Goal: Task Accomplishment & Management: Use online tool/utility

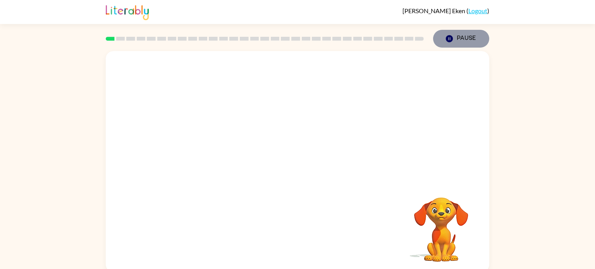
click at [455, 38] on button "Pause Pause" at bounding box center [461, 39] width 56 height 18
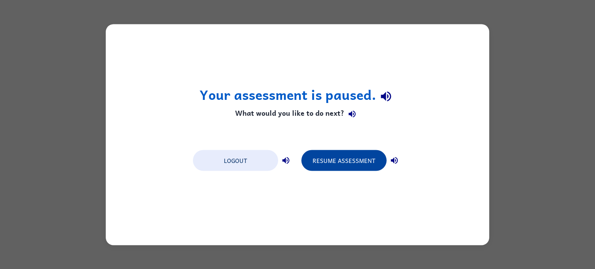
click at [362, 168] on button "Resume Assessment" at bounding box center [343, 160] width 85 height 21
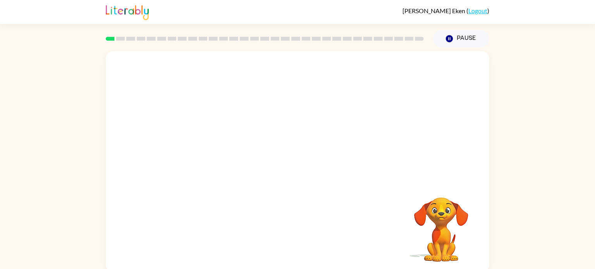
click at [227, 145] on video "Your browser must support playing .mp4 files to use Literably. Please try using…" at bounding box center [298, 116] width 384 height 130
click at [211, 147] on video "Your browser must support playing .mp4 files to use Literably. Please try using…" at bounding box center [298, 116] width 384 height 130
click at [211, 145] on video "Your browser must support playing .mp4 files to use Literably. Please try using…" at bounding box center [298, 116] width 384 height 130
click at [207, 148] on video "Your browser must support playing .mp4 files to use Literably. Please try using…" at bounding box center [298, 116] width 384 height 130
click at [305, 165] on div at bounding box center [298, 166] width 50 height 28
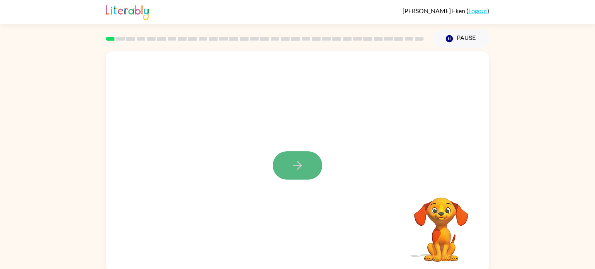
click at [305, 158] on button "button" at bounding box center [298, 166] width 50 height 28
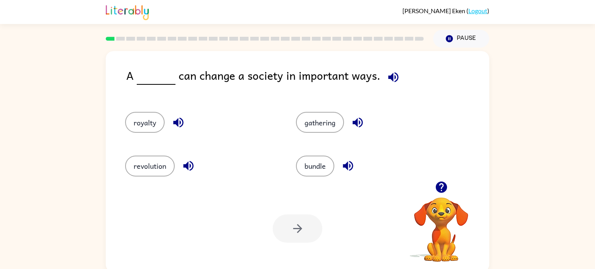
click at [356, 122] on icon "button" at bounding box center [358, 123] width 10 height 10
click at [153, 164] on button "revolution" at bounding box center [150, 166] width 50 height 21
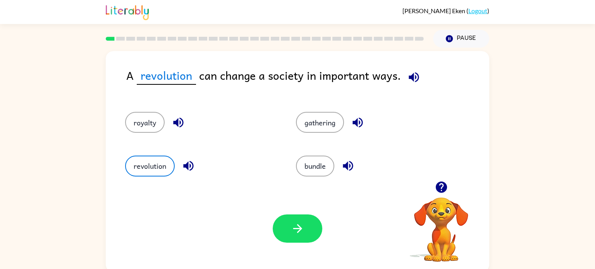
click at [409, 71] on icon "button" at bounding box center [414, 78] width 14 height 14
click at [146, 167] on button "revolution" at bounding box center [150, 166] width 50 height 21
click at [146, 166] on button "revolution" at bounding box center [150, 166] width 50 height 21
click at [361, 122] on icon "button" at bounding box center [358, 123] width 14 height 14
click at [347, 166] on icon "button" at bounding box center [348, 166] width 10 height 10
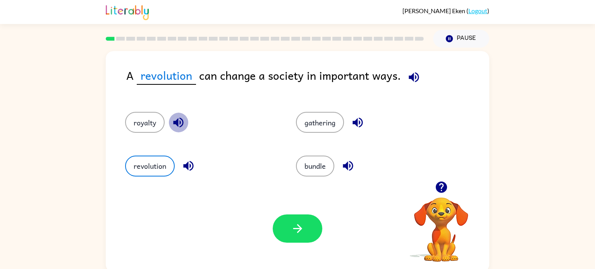
click at [173, 124] on icon "button" at bounding box center [179, 123] width 14 height 14
click at [358, 121] on icon "button" at bounding box center [358, 123] width 14 height 14
click at [299, 226] on icon "button" at bounding box center [298, 229] width 14 height 14
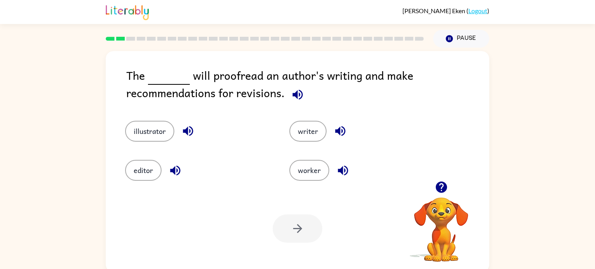
click at [189, 131] on icon "button" at bounding box center [188, 131] width 14 height 14
click at [297, 98] on icon "button" at bounding box center [298, 95] width 10 height 10
click at [336, 129] on icon "button" at bounding box center [341, 131] width 14 height 14
click at [173, 169] on icon "button" at bounding box center [175, 170] width 10 height 10
click at [140, 165] on button "editor" at bounding box center [143, 170] width 36 height 21
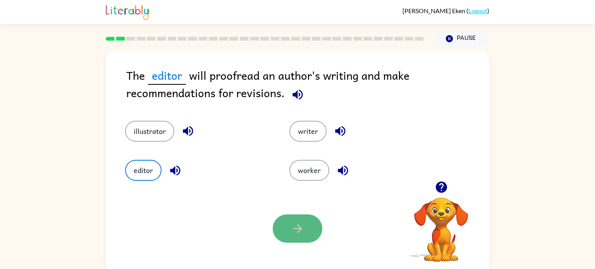
click at [311, 232] on button "button" at bounding box center [298, 229] width 50 height 28
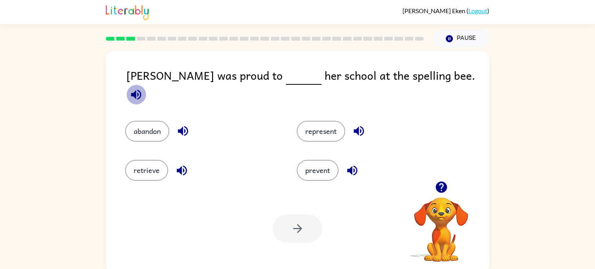
click at [143, 88] on icon "button" at bounding box center [136, 95] width 14 height 14
click at [322, 127] on button "represent" at bounding box center [321, 131] width 48 height 21
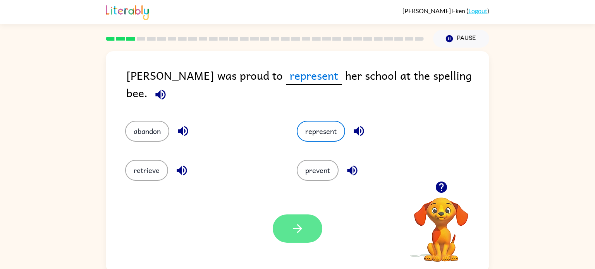
click at [308, 225] on button "button" at bounding box center [298, 229] width 50 height 28
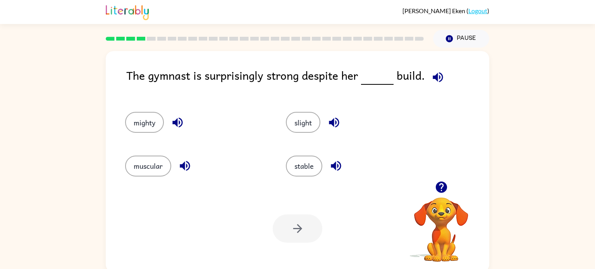
click at [336, 123] on icon "button" at bounding box center [334, 123] width 10 height 10
click at [338, 168] on icon "button" at bounding box center [336, 166] width 10 height 10
click at [188, 164] on icon "button" at bounding box center [185, 166] width 14 height 14
click at [180, 120] on icon "button" at bounding box center [177, 123] width 10 height 10
click at [181, 120] on icon "button" at bounding box center [177, 123] width 10 height 10
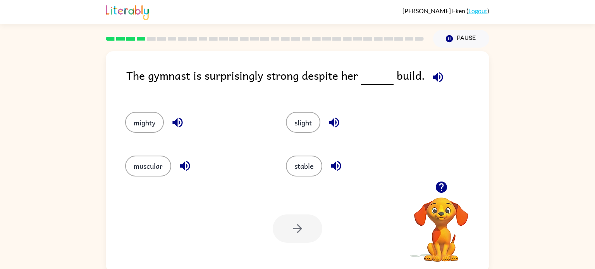
click at [181, 120] on icon "button" at bounding box center [177, 123] width 10 height 10
click at [338, 120] on icon "button" at bounding box center [334, 123] width 10 height 10
click at [332, 166] on icon "button" at bounding box center [336, 166] width 10 height 10
click at [307, 166] on button "stable" at bounding box center [304, 166] width 36 height 21
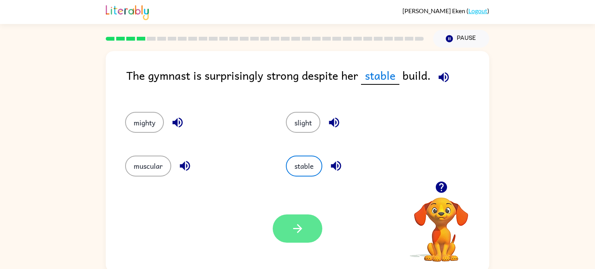
click at [289, 233] on button "button" at bounding box center [298, 229] width 50 height 28
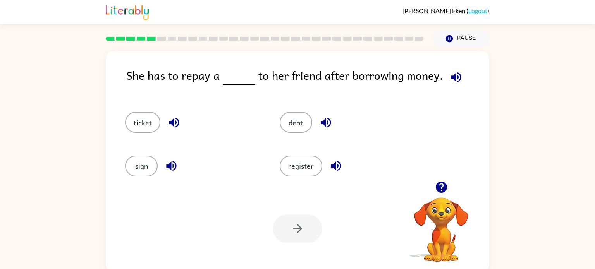
click at [368, 148] on div "register" at bounding box center [342, 162] width 155 height 43
click at [455, 74] on icon "button" at bounding box center [456, 77] width 10 height 10
click at [295, 122] on button "debt" at bounding box center [296, 122] width 33 height 21
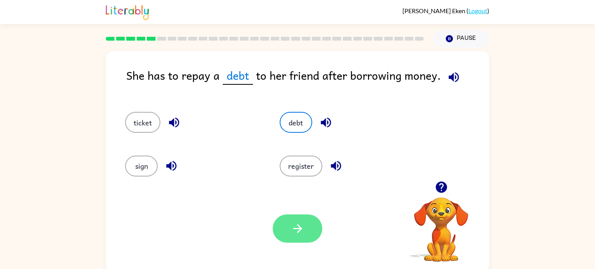
click at [306, 230] on button "button" at bounding box center [298, 229] width 50 height 28
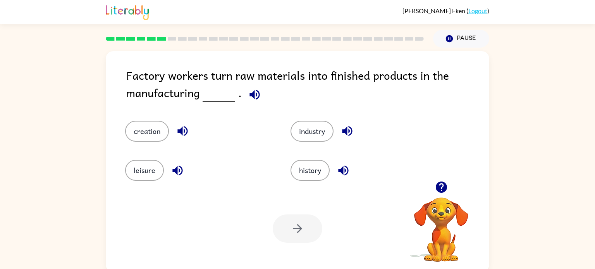
click at [248, 97] on icon "button" at bounding box center [255, 95] width 14 height 14
click at [353, 130] on icon "button" at bounding box center [348, 131] width 14 height 14
click at [320, 128] on button "industry" at bounding box center [312, 131] width 43 height 21
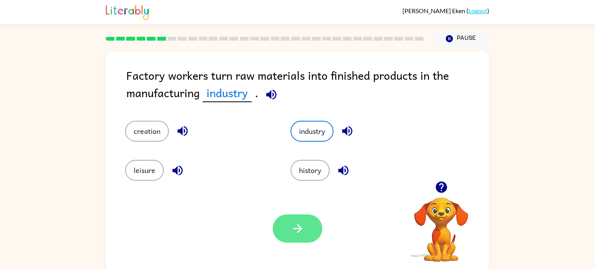
click at [285, 229] on button "button" at bounding box center [298, 229] width 50 height 28
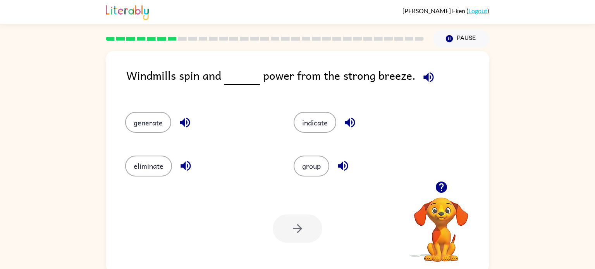
click at [430, 73] on icon "button" at bounding box center [429, 78] width 14 height 14
click at [147, 121] on button "generate" at bounding box center [148, 122] width 46 height 21
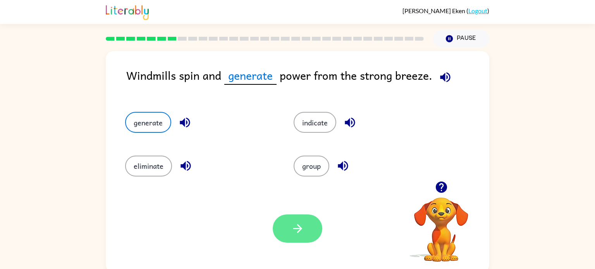
click at [289, 234] on button "button" at bounding box center [298, 229] width 50 height 28
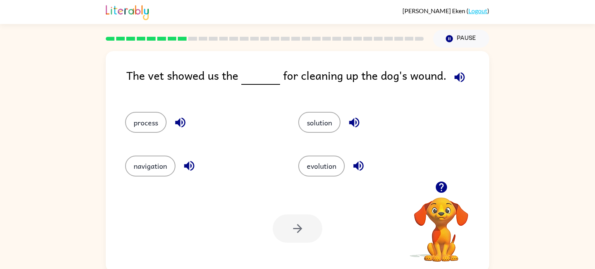
click at [459, 80] on icon "button" at bounding box center [460, 78] width 14 height 14
click at [180, 119] on icon "button" at bounding box center [180, 123] width 10 height 10
click at [135, 120] on button "process" at bounding box center [145, 122] width 41 height 21
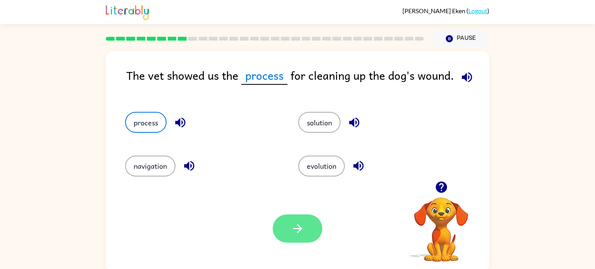
click at [284, 238] on button "button" at bounding box center [298, 229] width 50 height 28
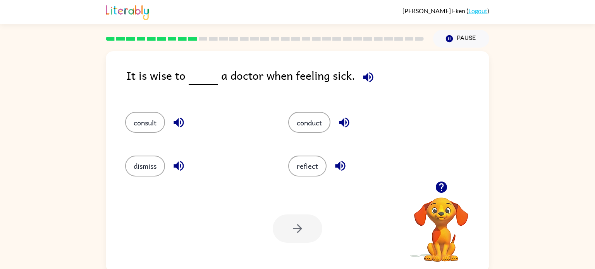
click at [439, 186] on icon "button" at bounding box center [441, 187] width 11 height 11
click at [438, 184] on icon "button" at bounding box center [441, 187] width 11 height 11
click at [440, 187] on video "Your browser must support playing .mp4 files to use Literably. Please try using…" at bounding box center [441, 224] width 77 height 77
click at [440, 187] on icon "button" at bounding box center [441, 187] width 11 height 11
click at [439, 187] on video "Your browser must support playing .mp4 files to use Literably. Please try using…" at bounding box center [441, 224] width 77 height 77
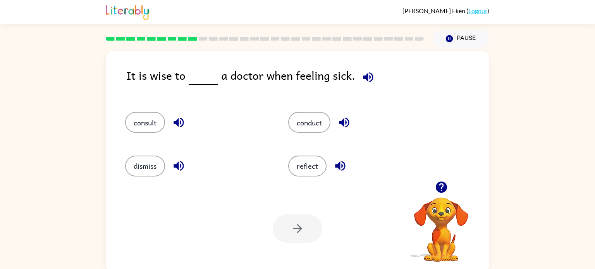
click at [440, 189] on icon "button" at bounding box center [441, 187] width 11 height 11
click at [358, 77] on button "button" at bounding box center [368, 77] width 20 height 20
click at [153, 123] on button "consult" at bounding box center [145, 122] width 40 height 21
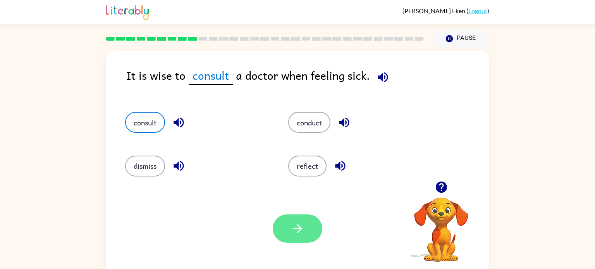
click at [290, 233] on button "button" at bounding box center [298, 229] width 50 height 28
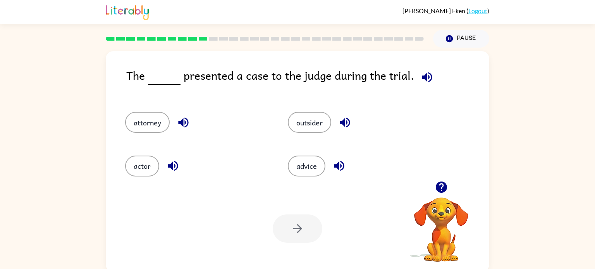
click at [437, 184] on icon "button" at bounding box center [441, 187] width 11 height 11
click at [437, 184] on div "The presented a case to the judge during the trial. attorney outsider actor adv…" at bounding box center [298, 161] width 384 height 221
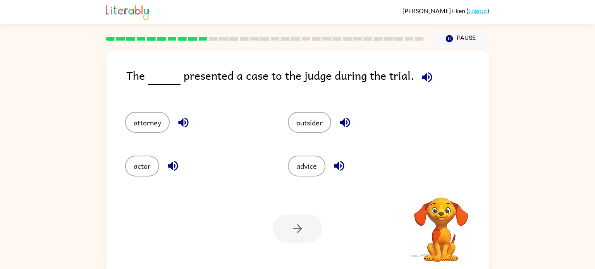
click at [437, 184] on div "The presented a case to the judge during the trial. attorney outsider actor adv…" at bounding box center [298, 161] width 384 height 221
click at [427, 80] on icon "button" at bounding box center [427, 78] width 14 height 14
click at [135, 120] on button "attorney" at bounding box center [147, 122] width 45 height 21
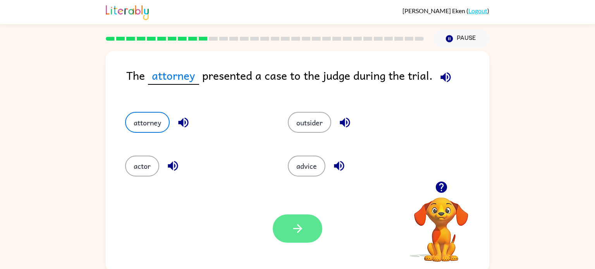
click at [296, 228] on icon "button" at bounding box center [298, 229] width 14 height 14
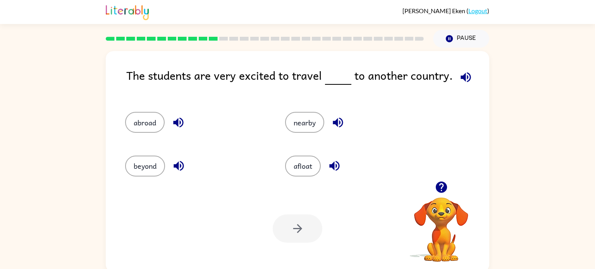
click at [442, 186] on icon "button" at bounding box center [441, 187] width 11 height 11
click at [461, 79] on icon "button" at bounding box center [466, 77] width 10 height 10
click at [309, 168] on button "afloat" at bounding box center [303, 166] width 36 height 21
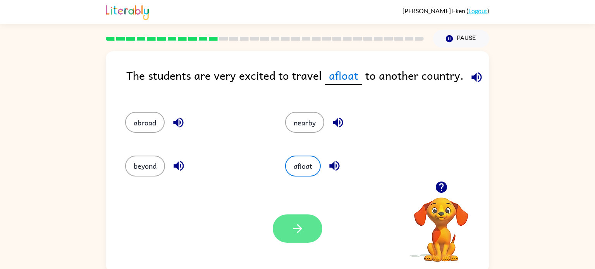
click at [303, 224] on icon "button" at bounding box center [298, 229] width 14 height 14
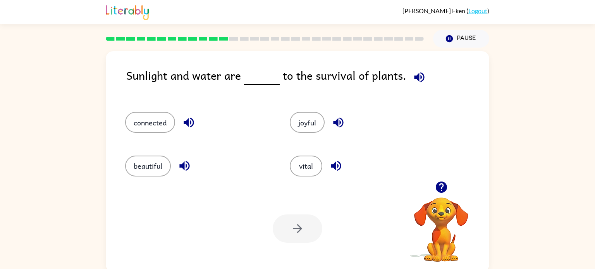
click at [413, 81] on icon "button" at bounding box center [420, 78] width 14 height 14
click at [413, 80] on icon "button" at bounding box center [420, 78] width 14 height 14
click at [310, 171] on button "vital" at bounding box center [306, 166] width 33 height 21
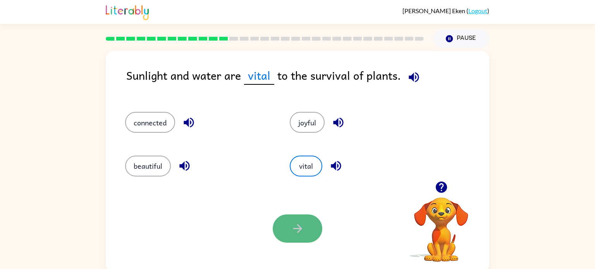
click at [303, 224] on icon "button" at bounding box center [298, 229] width 14 height 14
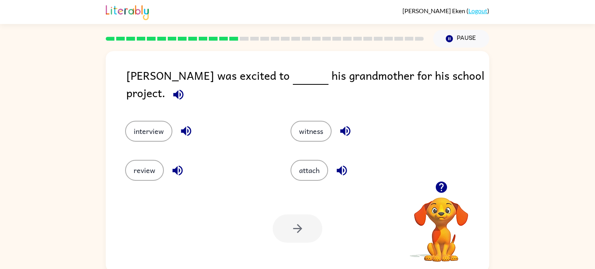
click at [446, 193] on icon "button" at bounding box center [442, 188] width 14 height 14
click at [188, 85] on button "button" at bounding box center [179, 95] width 20 height 20
click at [153, 127] on button "interview" at bounding box center [148, 131] width 47 height 21
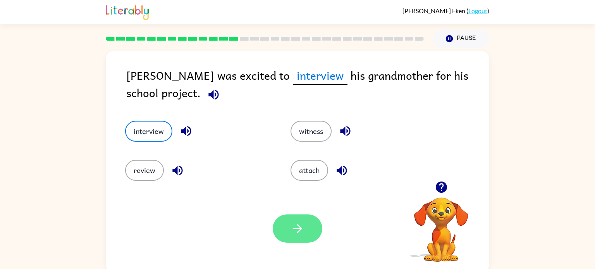
click at [298, 227] on icon "button" at bounding box center [298, 229] width 14 height 14
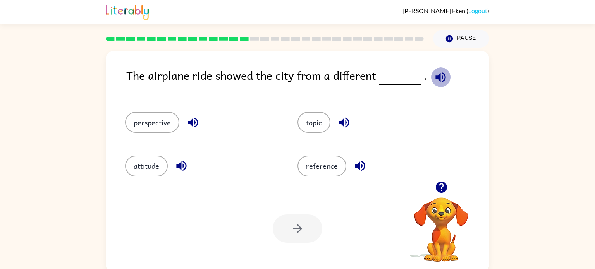
click at [436, 79] on icon "button" at bounding box center [441, 77] width 10 height 10
click at [167, 134] on div "perspective" at bounding box center [196, 118] width 172 height 43
click at [162, 124] on button "perspective" at bounding box center [152, 122] width 54 height 21
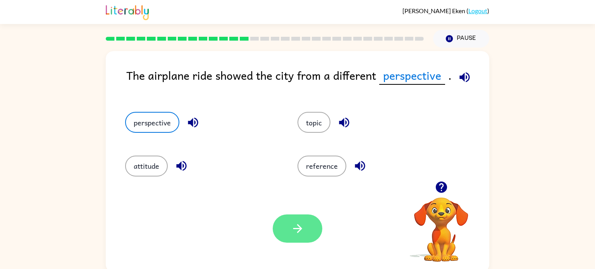
click at [304, 226] on icon "button" at bounding box center [298, 229] width 14 height 14
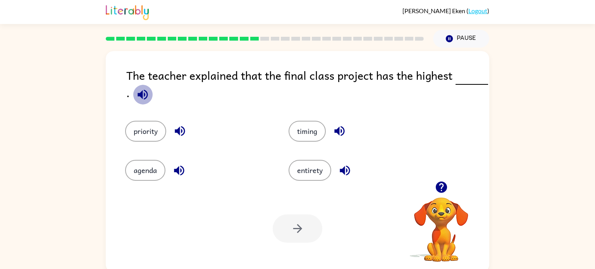
click at [143, 99] on icon "button" at bounding box center [143, 95] width 14 height 14
click at [141, 133] on button "priority" at bounding box center [145, 131] width 41 height 21
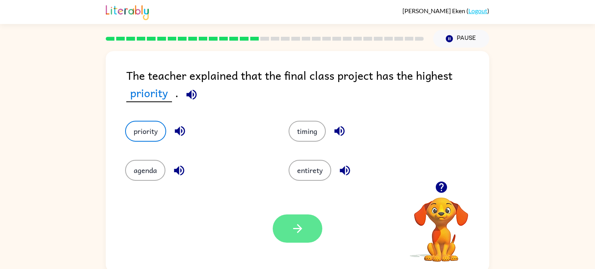
click at [280, 238] on button "button" at bounding box center [298, 229] width 50 height 28
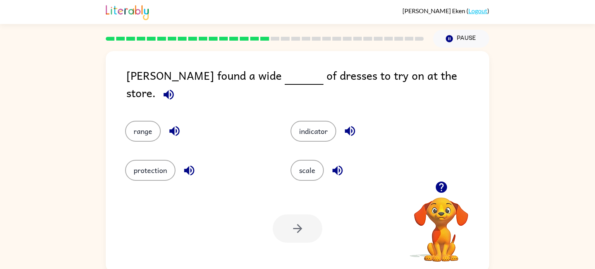
click at [179, 85] on button "button" at bounding box center [169, 95] width 20 height 20
click at [303, 163] on button "scale" at bounding box center [307, 170] width 33 height 21
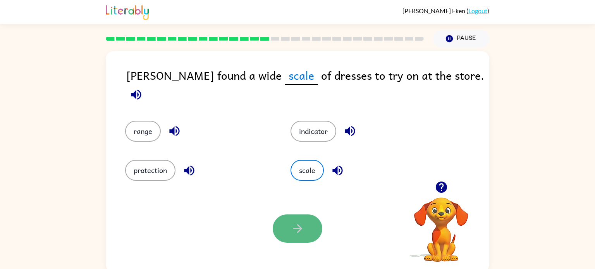
click at [305, 232] on button "button" at bounding box center [298, 229] width 50 height 28
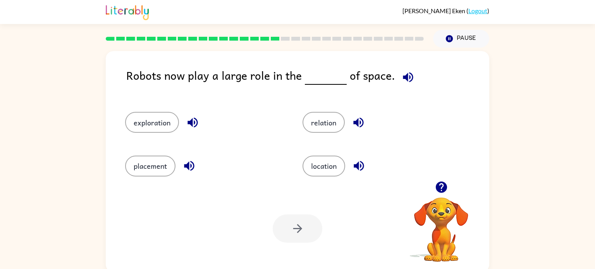
click at [403, 76] on icon "button" at bounding box center [408, 77] width 10 height 10
click at [162, 117] on button "exploration" at bounding box center [152, 122] width 54 height 21
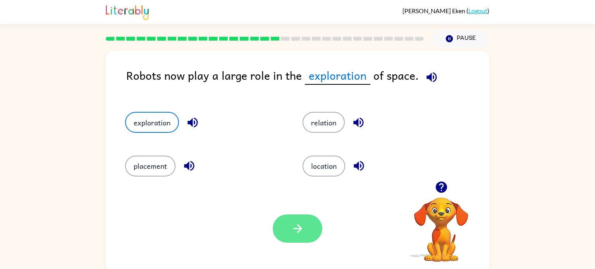
click at [287, 229] on button "button" at bounding box center [298, 229] width 50 height 28
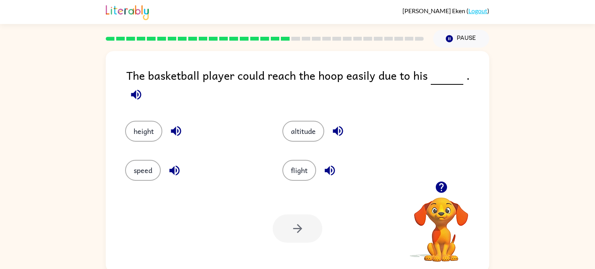
click at [143, 88] on icon "button" at bounding box center [136, 95] width 14 height 14
click at [135, 128] on button "height" at bounding box center [143, 131] width 37 height 21
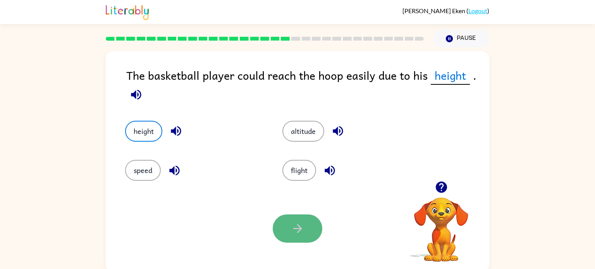
click at [299, 227] on icon "button" at bounding box center [297, 228] width 9 height 9
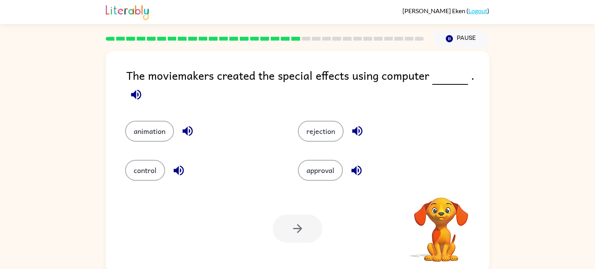
click at [129, 98] on icon "button" at bounding box center [136, 95] width 14 height 14
click at [163, 128] on button "animation" at bounding box center [149, 131] width 49 height 21
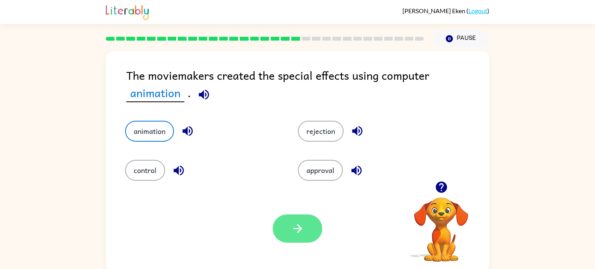
click at [283, 233] on button "button" at bounding box center [298, 229] width 50 height 28
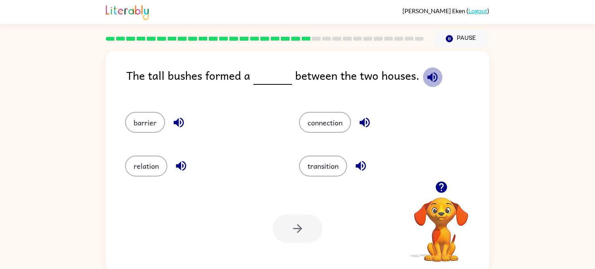
click at [429, 84] on button "button" at bounding box center [433, 77] width 20 height 20
click at [145, 119] on button "barrier" at bounding box center [145, 122] width 40 height 21
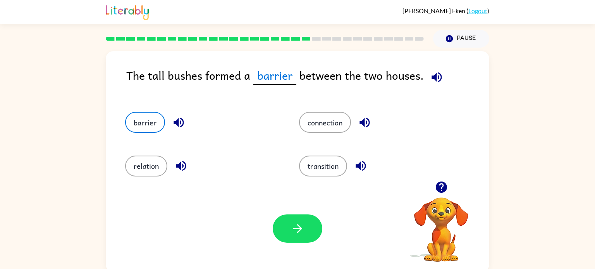
click at [285, 243] on div "Your browser must support playing .mp4 files to use Literably. Please try using…" at bounding box center [298, 228] width 384 height 87
click at [299, 230] on icon "button" at bounding box center [297, 228] width 9 height 9
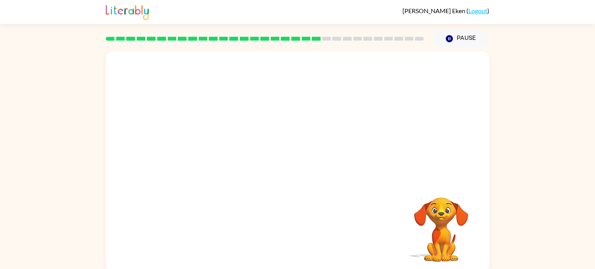
click at [231, 155] on video "Your browser must support playing .mp4 files to use Literably. Please try using…" at bounding box center [298, 116] width 384 height 130
click at [226, 157] on video "Your browser must support playing .mp4 files to use Literably. Please try using…" at bounding box center [298, 116] width 384 height 130
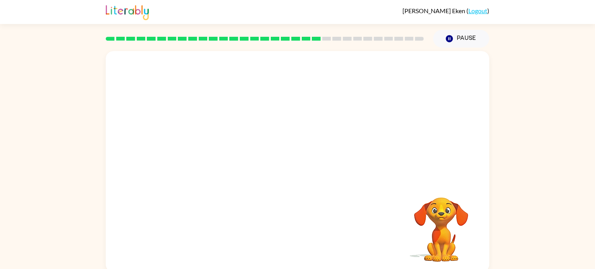
click at [226, 157] on video "Your browser must support playing .mp4 files to use Literably. Please try using…" at bounding box center [298, 116] width 384 height 130
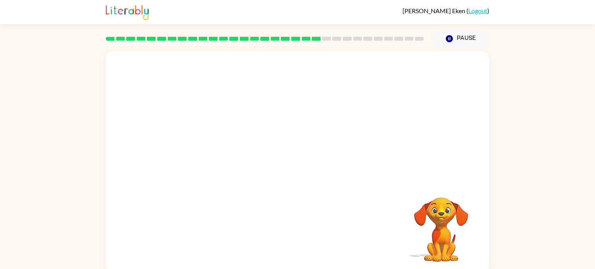
click at [226, 157] on video "Your browser must support playing .mp4 files to use Literably. Please try using…" at bounding box center [298, 116] width 384 height 130
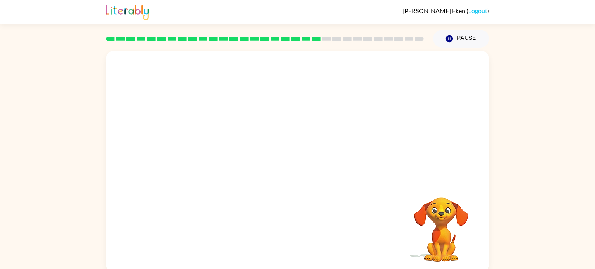
click at [226, 157] on video "Your browser must support playing .mp4 files to use Literably. Please try using…" at bounding box center [298, 116] width 384 height 130
click at [225, 157] on video "Your browser must support playing .mp4 files to use Literably. Please try using…" at bounding box center [298, 116] width 384 height 130
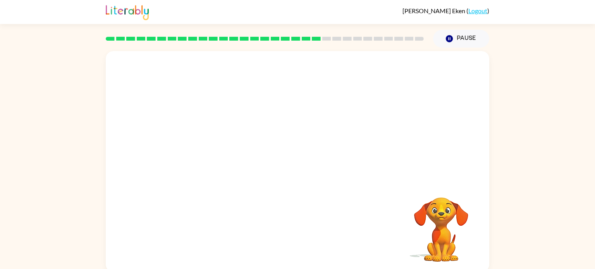
click at [225, 156] on video "Your browser must support playing .mp4 files to use Literably. Please try using…" at bounding box center [298, 116] width 384 height 130
click at [225, 157] on video "Your browser must support playing .mp4 files to use Literably. Please try using…" at bounding box center [298, 116] width 384 height 130
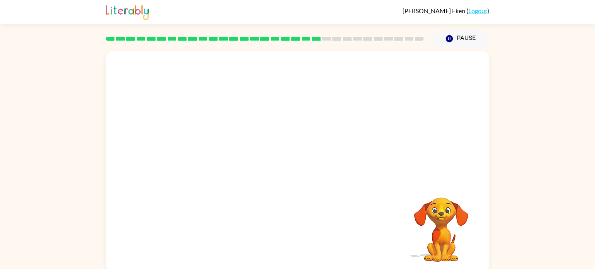
click at [225, 157] on video "Your browser must support playing .mp4 files to use Literably. Please try using…" at bounding box center [298, 116] width 384 height 130
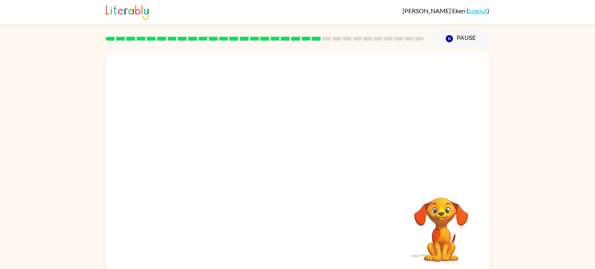
click at [225, 157] on video "Your browser must support playing .mp4 files to use Literably. Please try using…" at bounding box center [298, 116] width 384 height 130
click at [296, 163] on icon "button" at bounding box center [298, 166] width 14 height 14
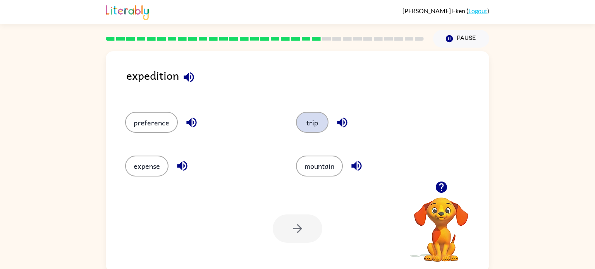
click at [319, 121] on button "trip" at bounding box center [312, 122] width 33 height 21
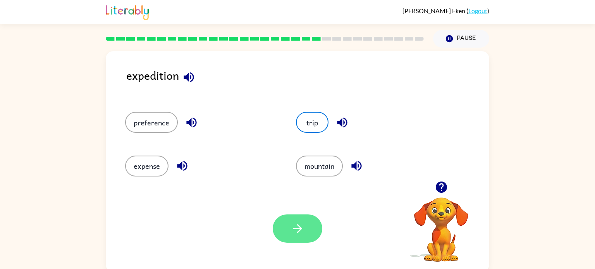
click at [291, 227] on icon "button" at bounding box center [298, 229] width 14 height 14
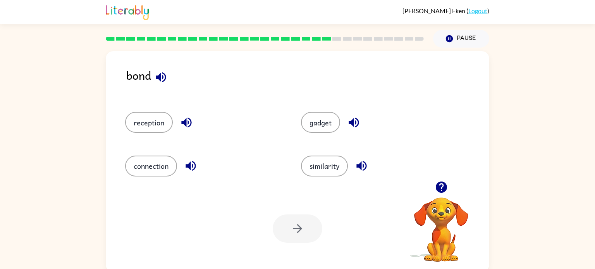
click at [158, 66] on div "bond reception gadget connection similarity Your browser must support playing .…" at bounding box center [298, 161] width 384 height 221
click at [160, 72] on icon "button" at bounding box center [161, 78] width 14 height 14
click at [156, 167] on button "connection" at bounding box center [151, 166] width 52 height 21
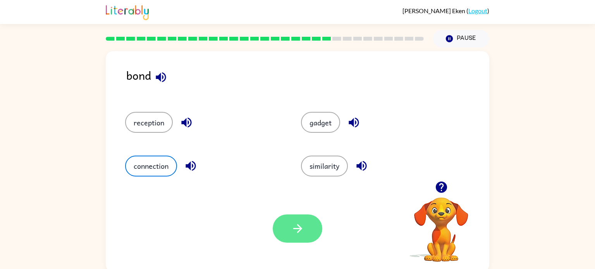
click at [297, 227] on icon "button" at bounding box center [298, 229] width 14 height 14
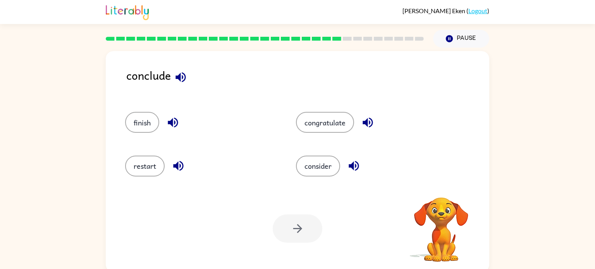
click at [181, 69] on button "button" at bounding box center [181, 77] width 20 height 20
click at [312, 167] on button "consider" at bounding box center [318, 166] width 44 height 21
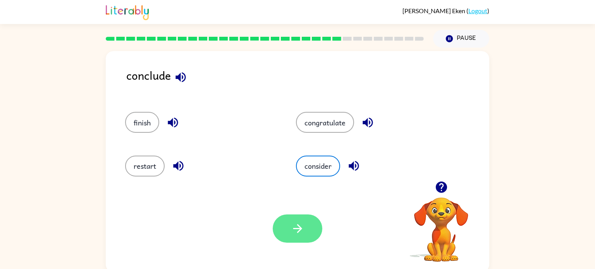
click at [315, 234] on button "button" at bounding box center [298, 229] width 50 height 28
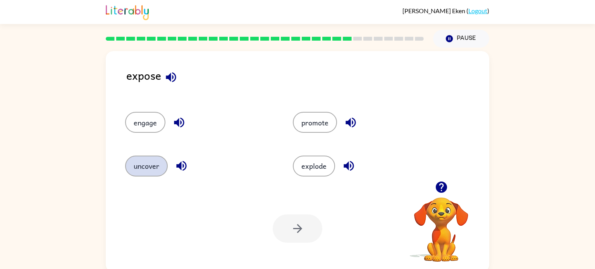
click at [142, 160] on button "uncover" at bounding box center [146, 166] width 43 height 21
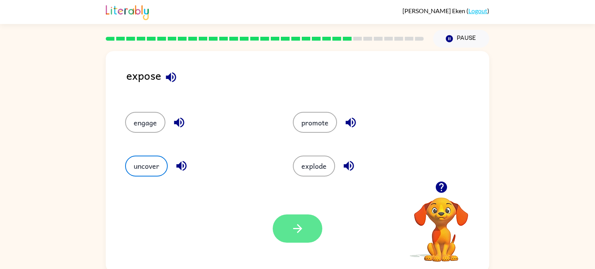
click at [298, 225] on icon "button" at bounding box center [298, 229] width 14 height 14
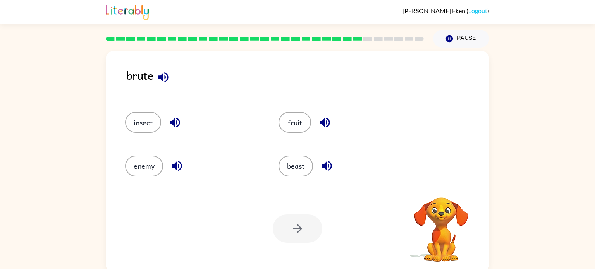
click at [162, 77] on icon "button" at bounding box center [163, 77] width 10 height 10
click at [178, 165] on icon "button" at bounding box center [177, 166] width 10 height 10
click at [329, 160] on icon "button" at bounding box center [327, 166] width 14 height 14
click at [181, 164] on icon "button" at bounding box center [177, 166] width 10 height 10
click at [325, 166] on icon "button" at bounding box center [327, 166] width 10 height 10
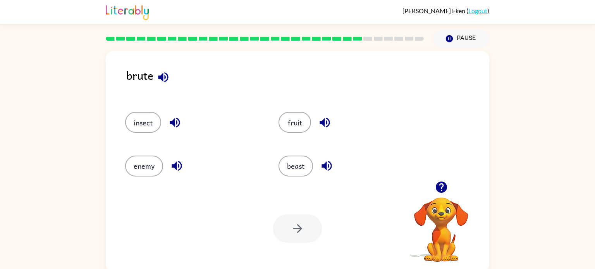
click at [165, 166] on div "enemy" at bounding box center [193, 166] width 136 height 21
click at [176, 168] on icon "button" at bounding box center [177, 166] width 10 height 10
click at [329, 165] on icon "button" at bounding box center [327, 166] width 14 height 14
click at [443, 188] on icon "button" at bounding box center [441, 187] width 11 height 11
click at [175, 165] on icon "button" at bounding box center [177, 166] width 10 height 10
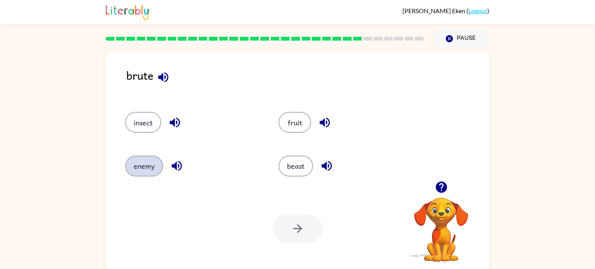
click at [135, 167] on button "enemy" at bounding box center [144, 166] width 38 height 21
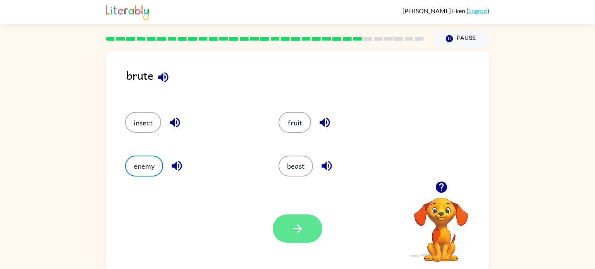
click at [310, 224] on button "button" at bounding box center [298, 229] width 50 height 28
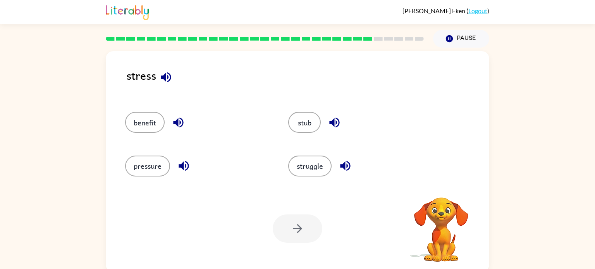
click at [158, 68] on div "stress" at bounding box center [307, 82] width 363 height 30
click at [164, 75] on icon "button" at bounding box center [166, 78] width 14 height 14
click at [145, 169] on button "pressure" at bounding box center [147, 166] width 45 height 21
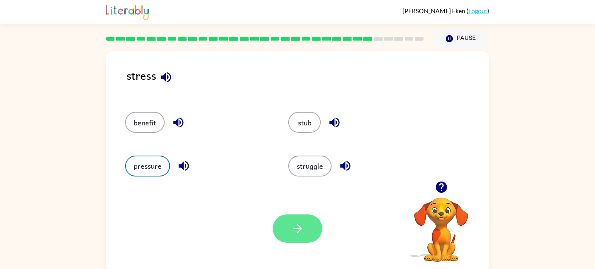
click at [288, 232] on button "button" at bounding box center [298, 229] width 50 height 28
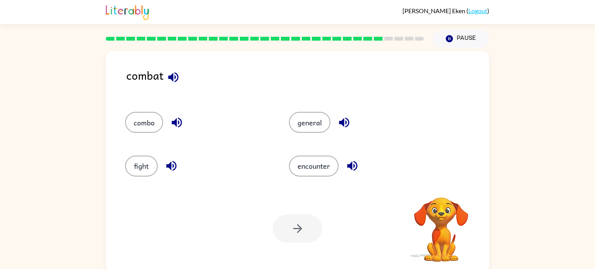
click at [181, 72] on button "button" at bounding box center [174, 77] width 20 height 20
click at [170, 170] on icon "button" at bounding box center [172, 166] width 14 height 14
click at [146, 162] on button "fight" at bounding box center [141, 166] width 33 height 21
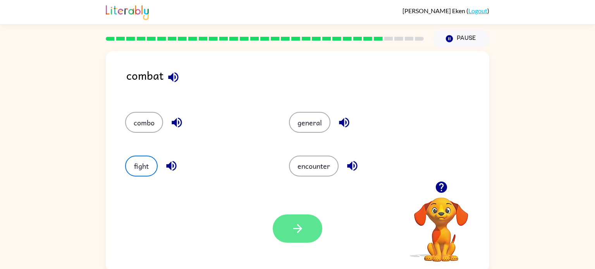
click at [296, 228] on icon "button" at bounding box center [298, 229] width 14 height 14
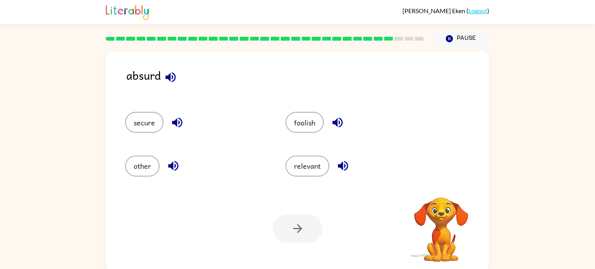
click at [176, 75] on icon "button" at bounding box center [171, 78] width 14 height 14
click at [296, 116] on button "foolish" at bounding box center [305, 122] width 38 height 21
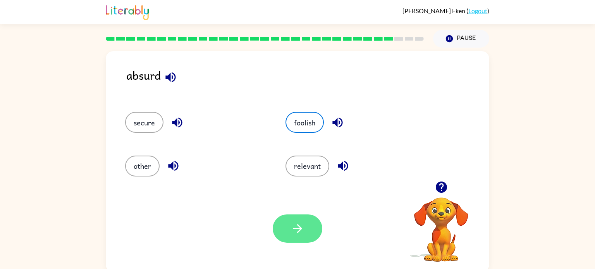
click at [303, 222] on icon "button" at bounding box center [298, 229] width 14 height 14
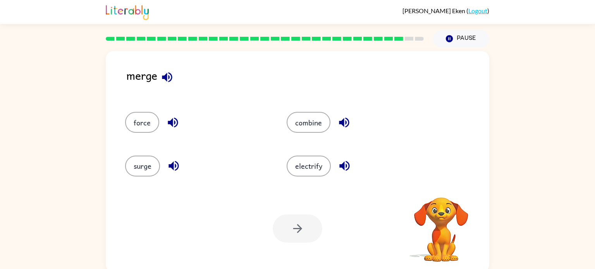
click at [170, 74] on icon "button" at bounding box center [167, 77] width 10 height 10
click at [306, 117] on button "combine" at bounding box center [309, 122] width 44 height 21
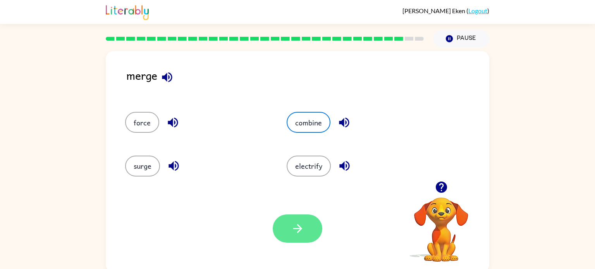
click at [281, 232] on button "button" at bounding box center [298, 229] width 50 height 28
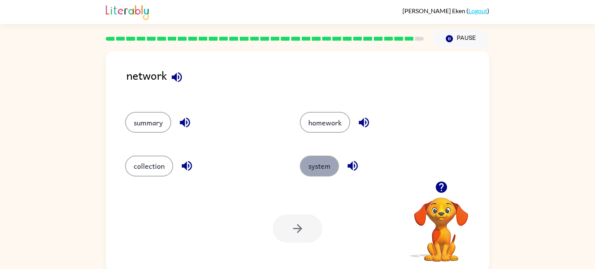
click at [327, 169] on button "system" at bounding box center [319, 166] width 39 height 21
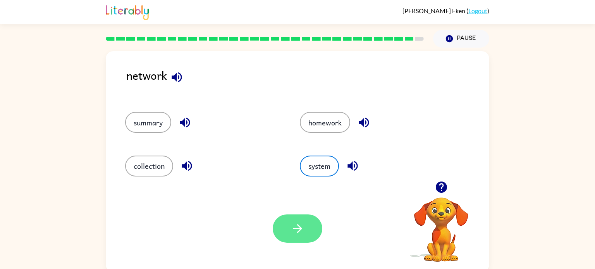
click at [285, 238] on button "button" at bounding box center [298, 229] width 50 height 28
